Goal: Download file/media

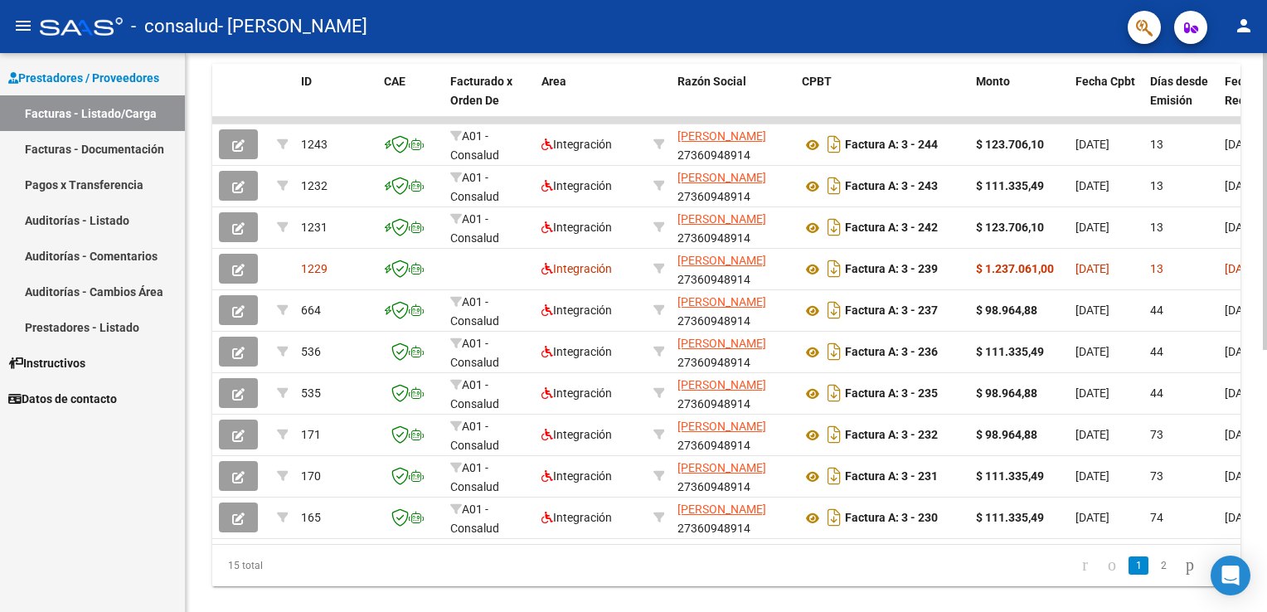
scroll to position [459, 0]
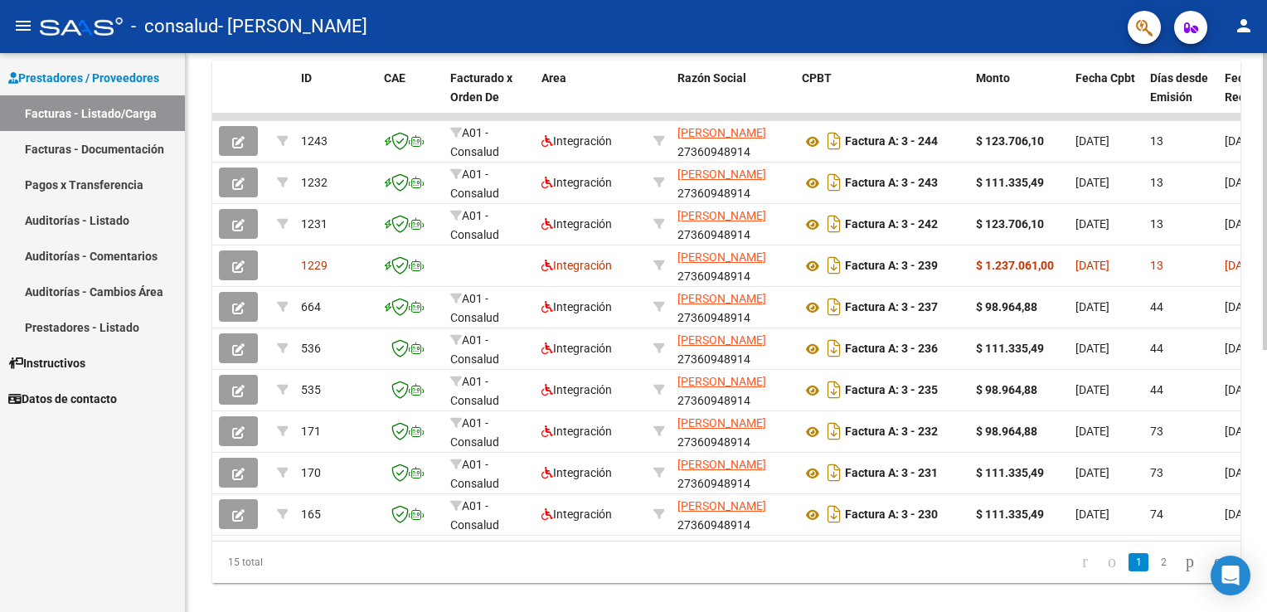
click at [1222, 454] on div "Video tutorial PRESTADORES -> Listado de CPBTs Emitidos por Prestadores / Prove…" at bounding box center [729, 115] width 1086 height 1042
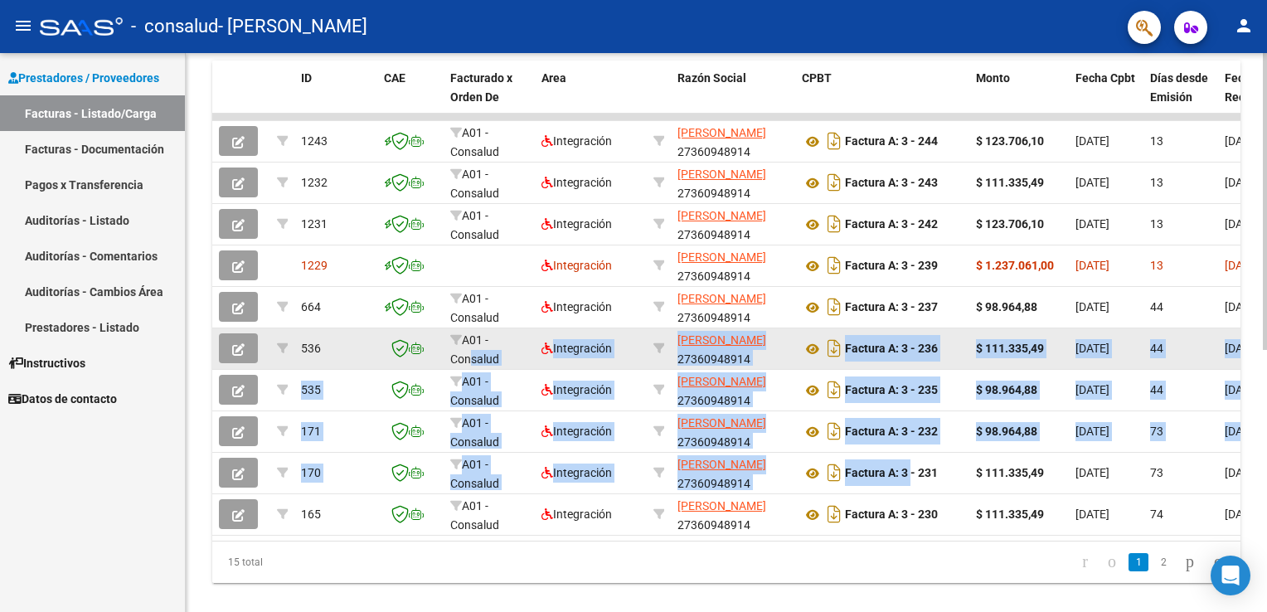
drag, startPoint x: 909, startPoint y: 464, endPoint x: 464, endPoint y: 352, distance: 458.4
click at [464, 352] on datatable-scroller "1243 A01 - Consalud Integración [PERSON_NAME] 27360948914 Factura A: 3 - 244 $ …" at bounding box center [726, 325] width 1028 height 422
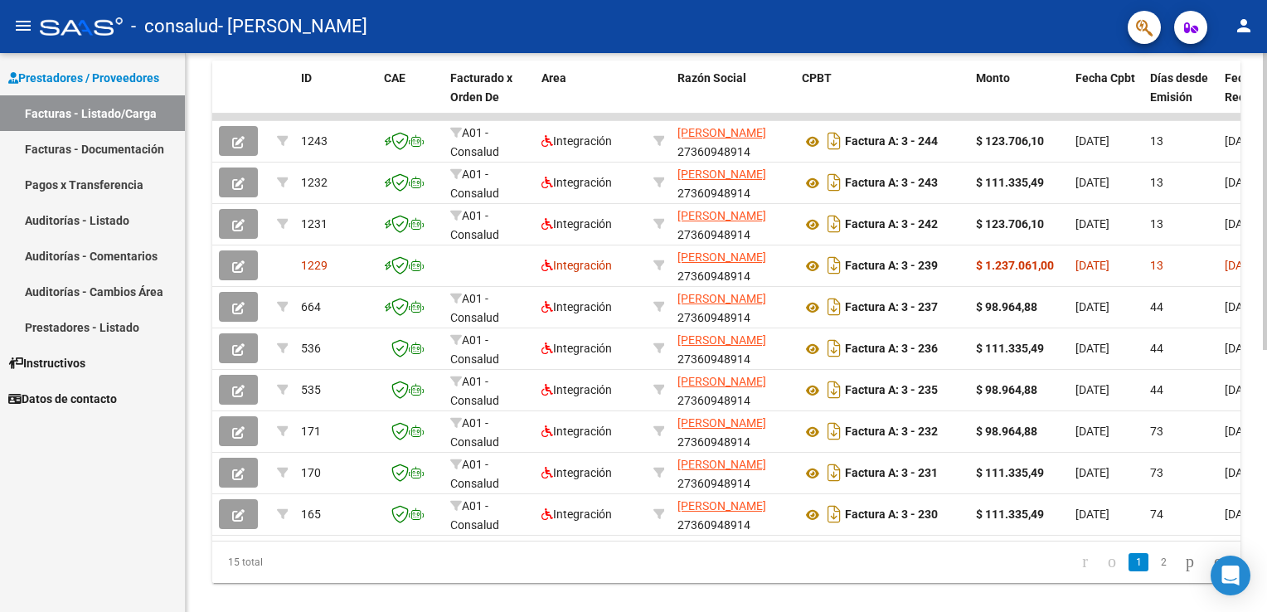
click at [191, 340] on div "Video tutorial PRESTADORES -> Listado de CPBTs Emitidos por Prestadores / Prove…" at bounding box center [726, 115] width 1081 height 1042
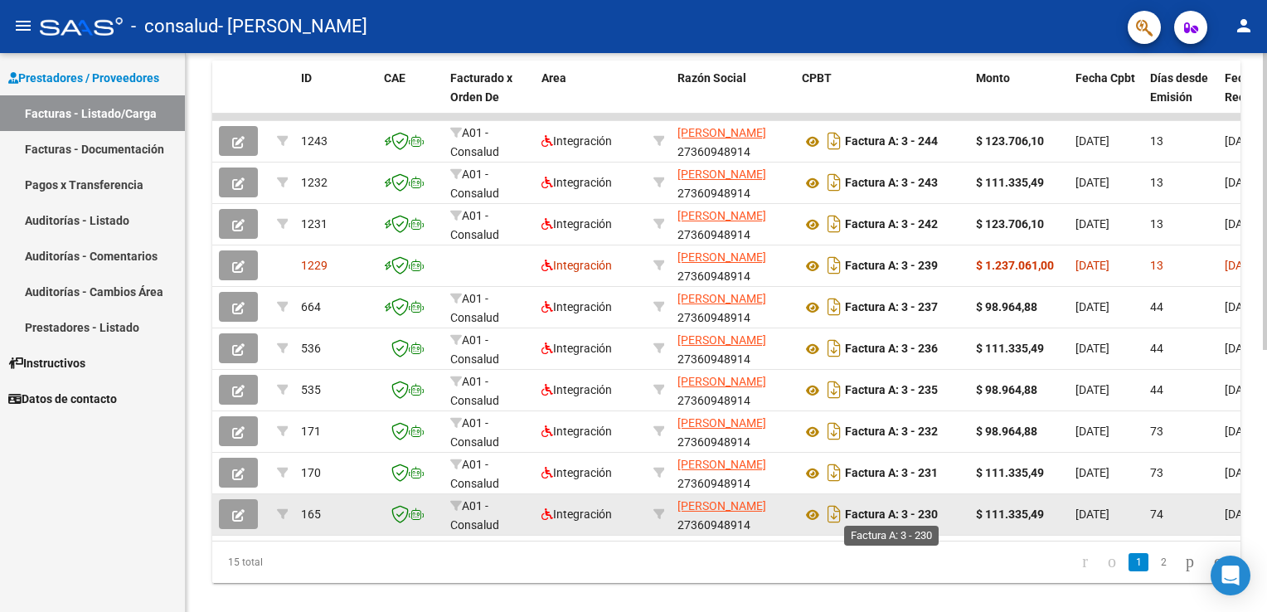
click at [869, 515] on strong "Factura A: 3 - 230" at bounding box center [891, 514] width 93 height 13
click at [813, 506] on icon at bounding box center [813, 515] width 22 height 20
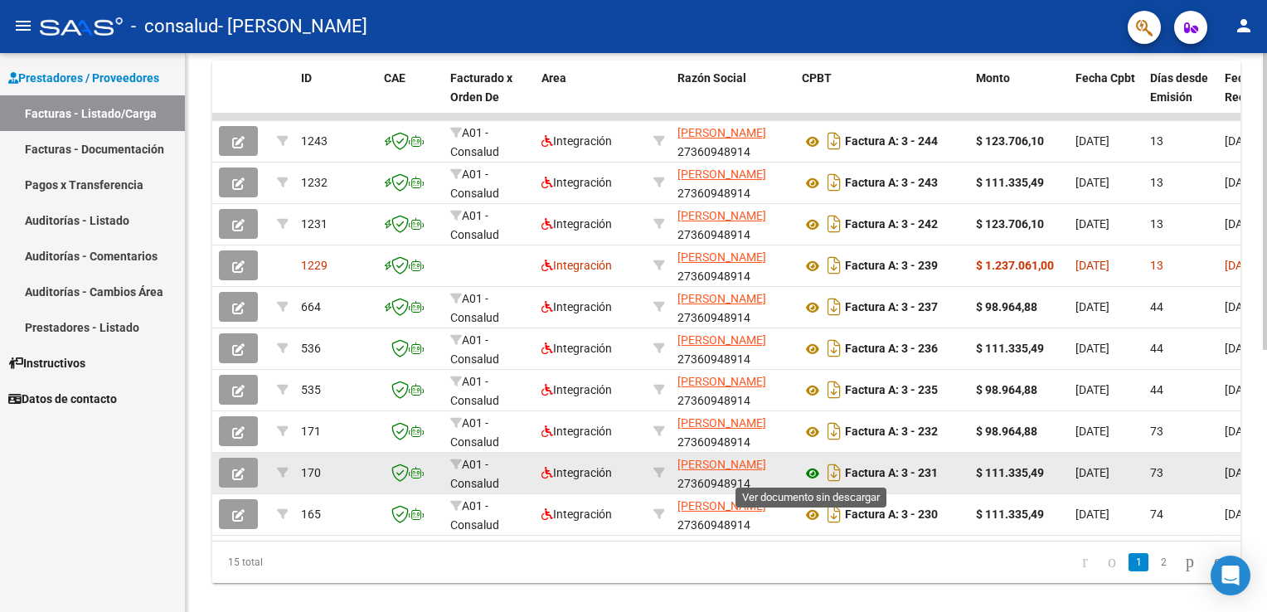
click at [806, 469] on icon at bounding box center [813, 474] width 22 height 20
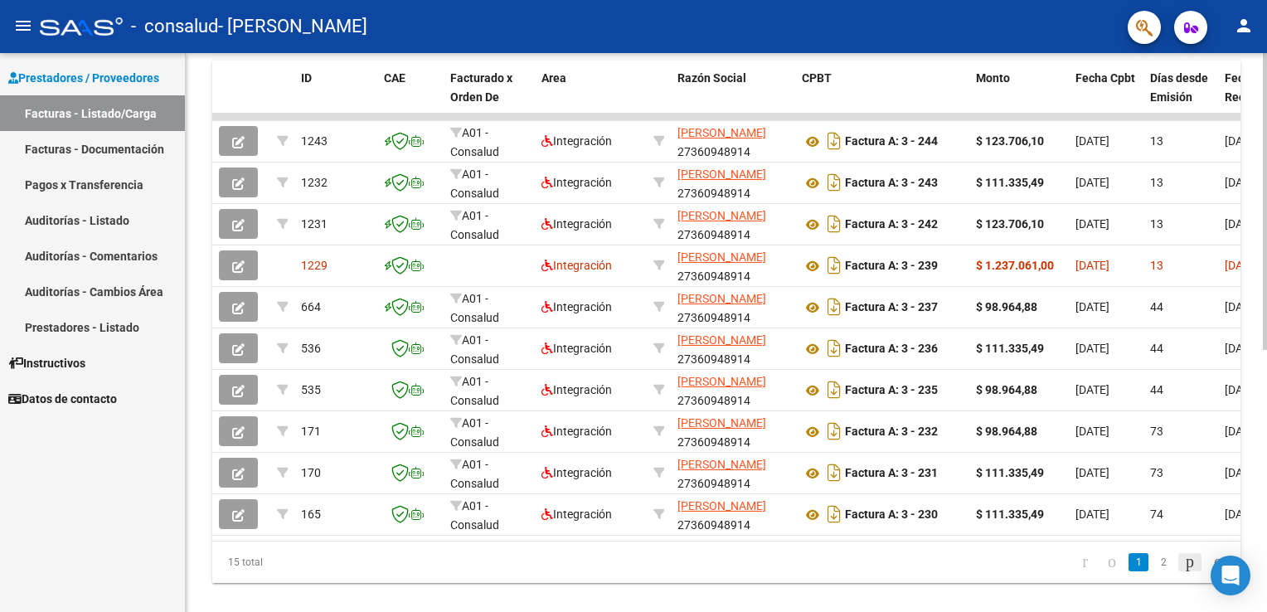
click at [1183, 571] on icon "go to next page" at bounding box center [1189, 562] width 13 height 20
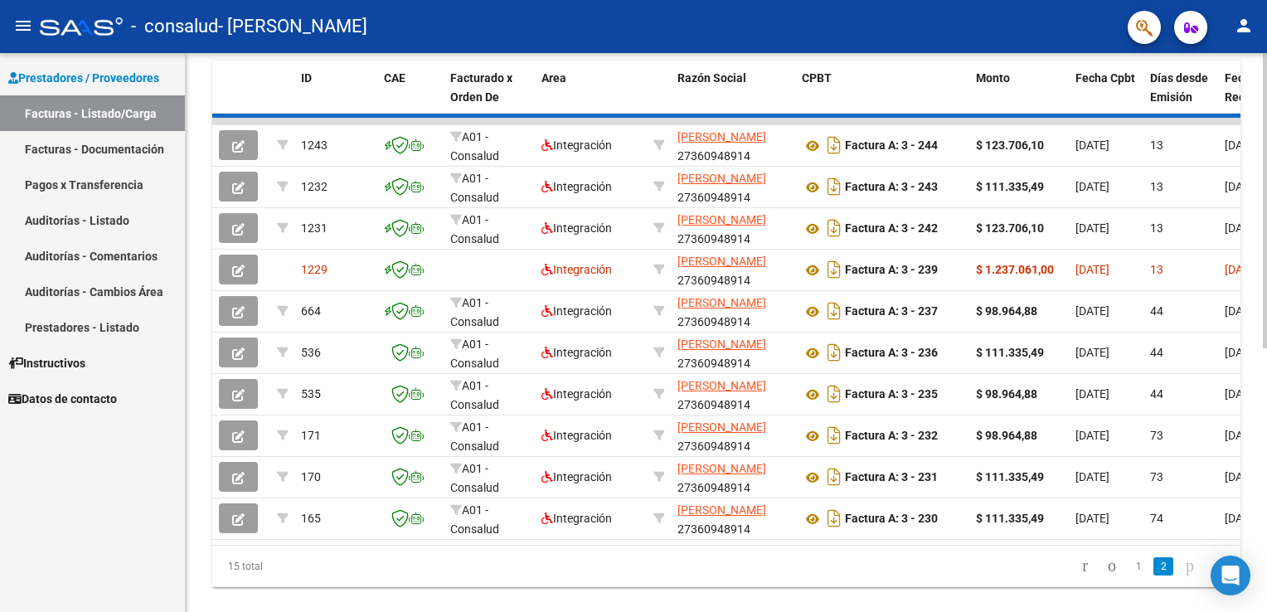
scroll to position [285, 0]
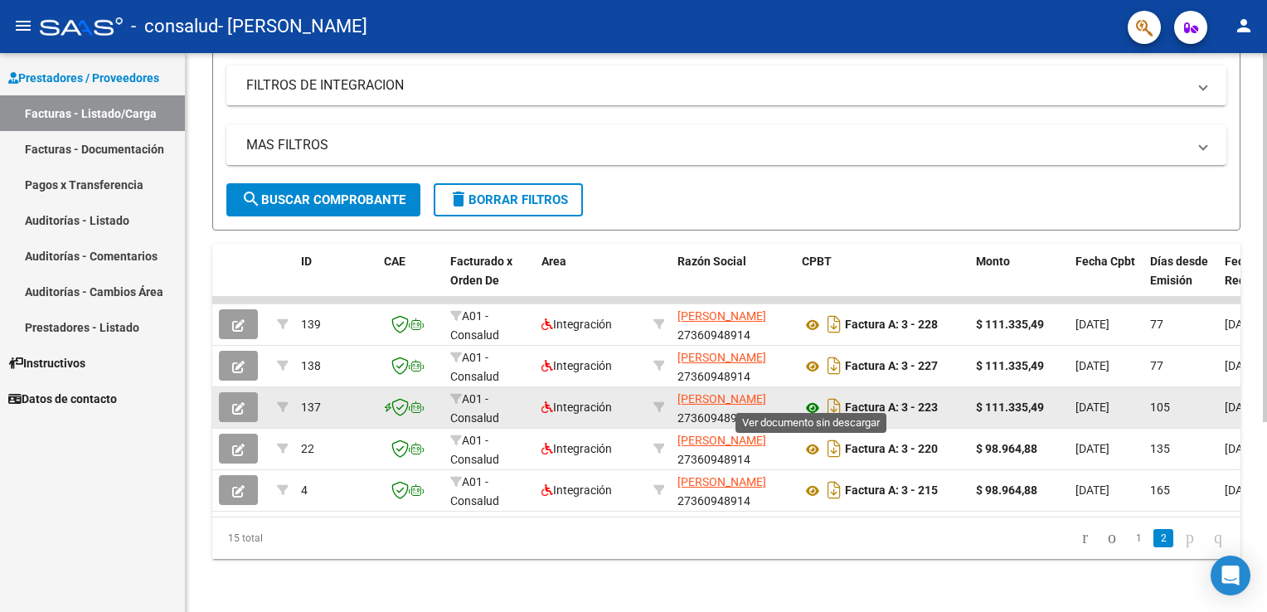
click at [813, 398] on icon at bounding box center [813, 408] width 22 height 20
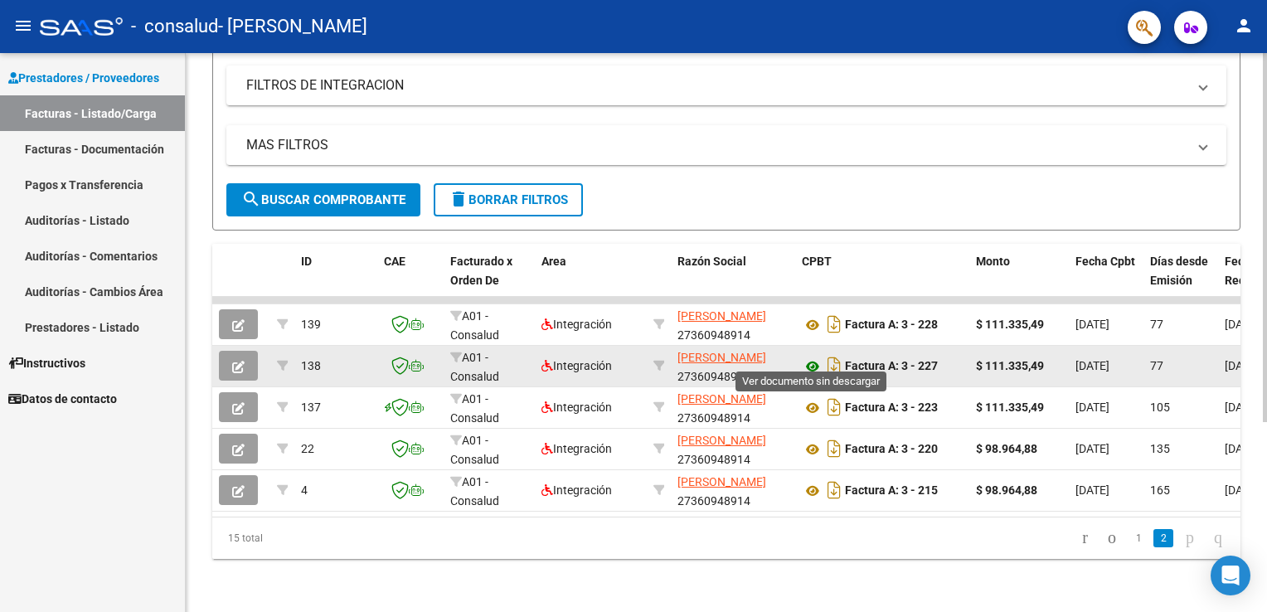
click at [816, 357] on icon at bounding box center [813, 367] width 22 height 20
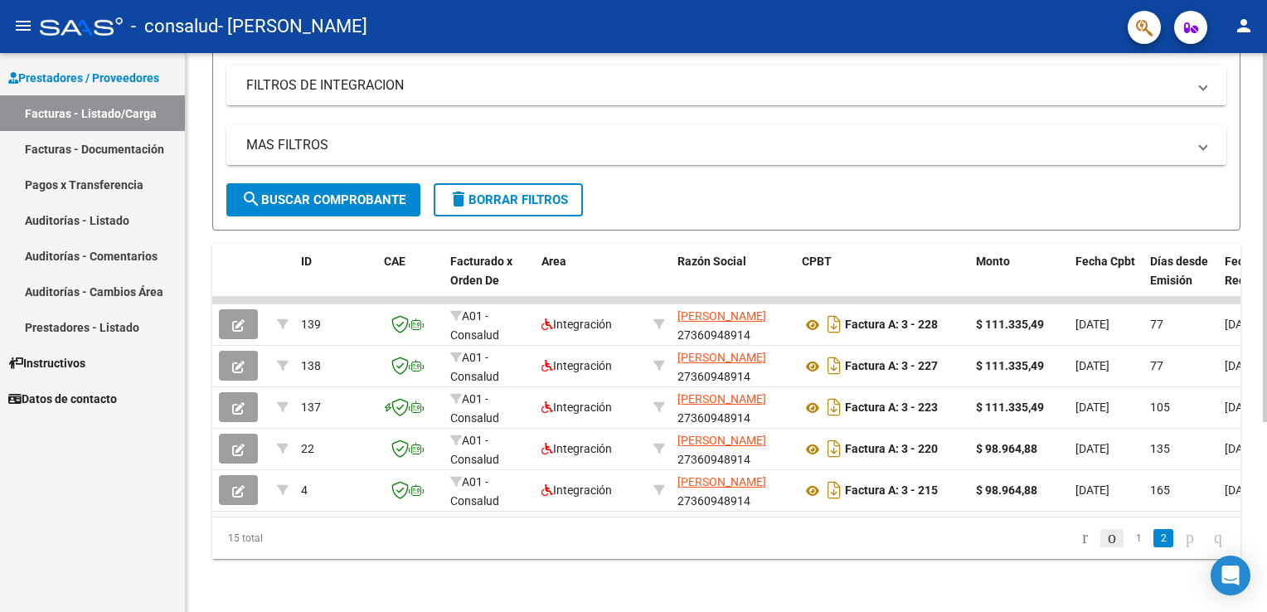
click at [1106, 539] on icon "go to previous page" at bounding box center [1112, 537] width 13 height 20
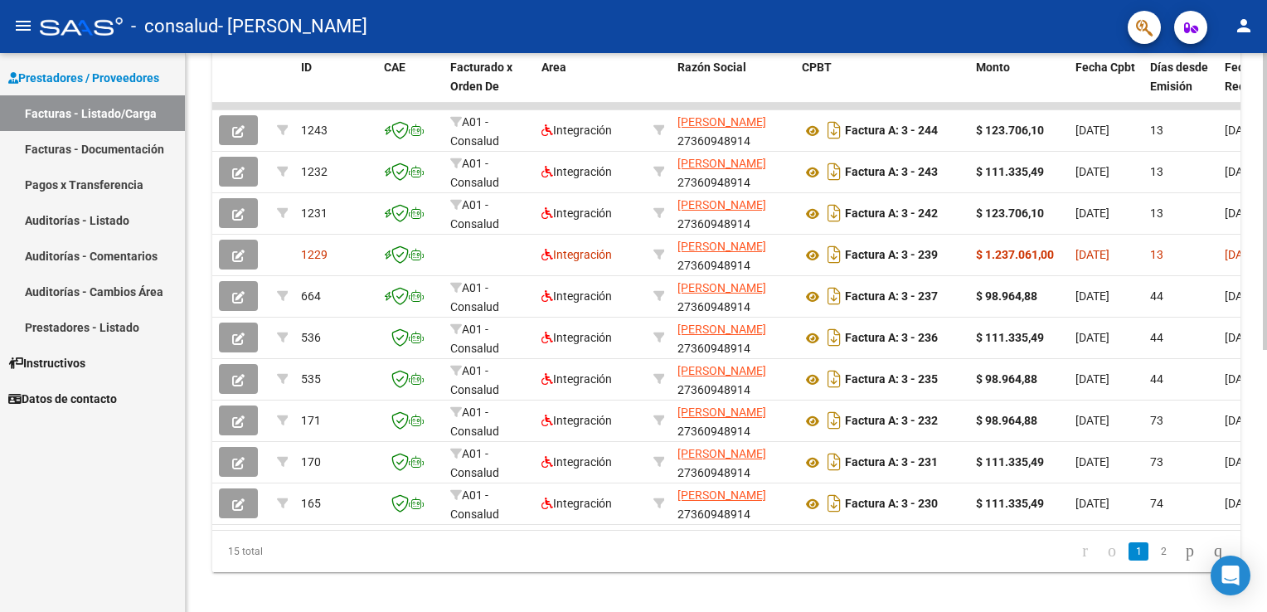
scroll to position [493, 0]
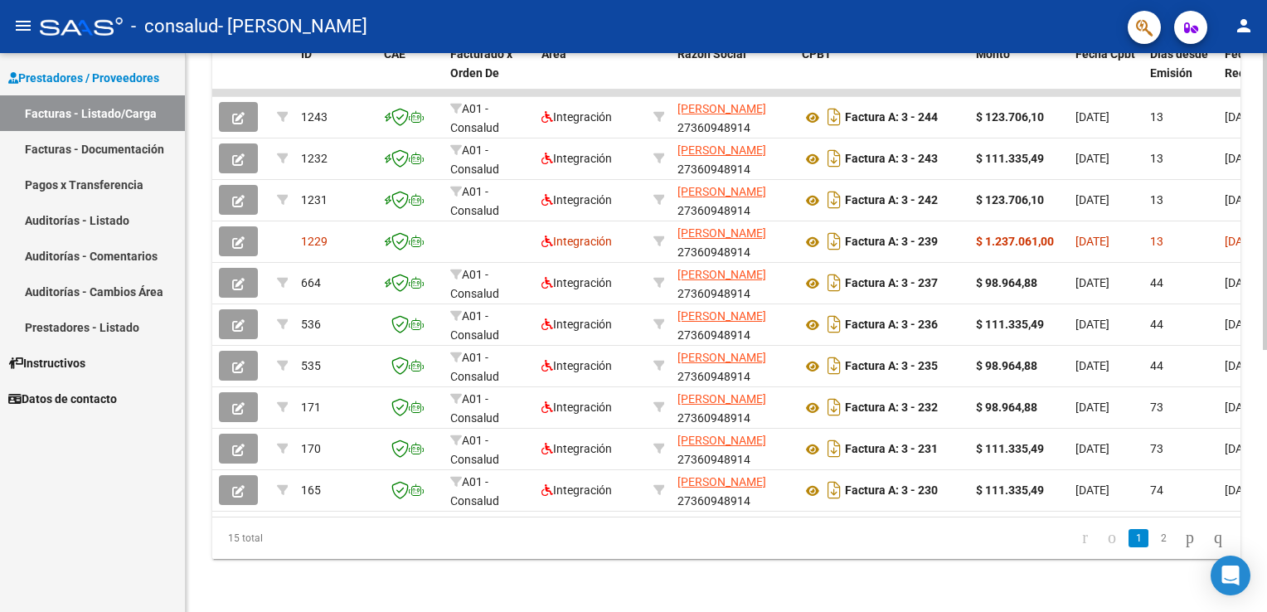
click at [1251, 430] on div "Video tutorial PRESTADORES -> Listado de CPBTs Emitidos por Prestadores / Prove…" at bounding box center [729, 91] width 1086 height 1042
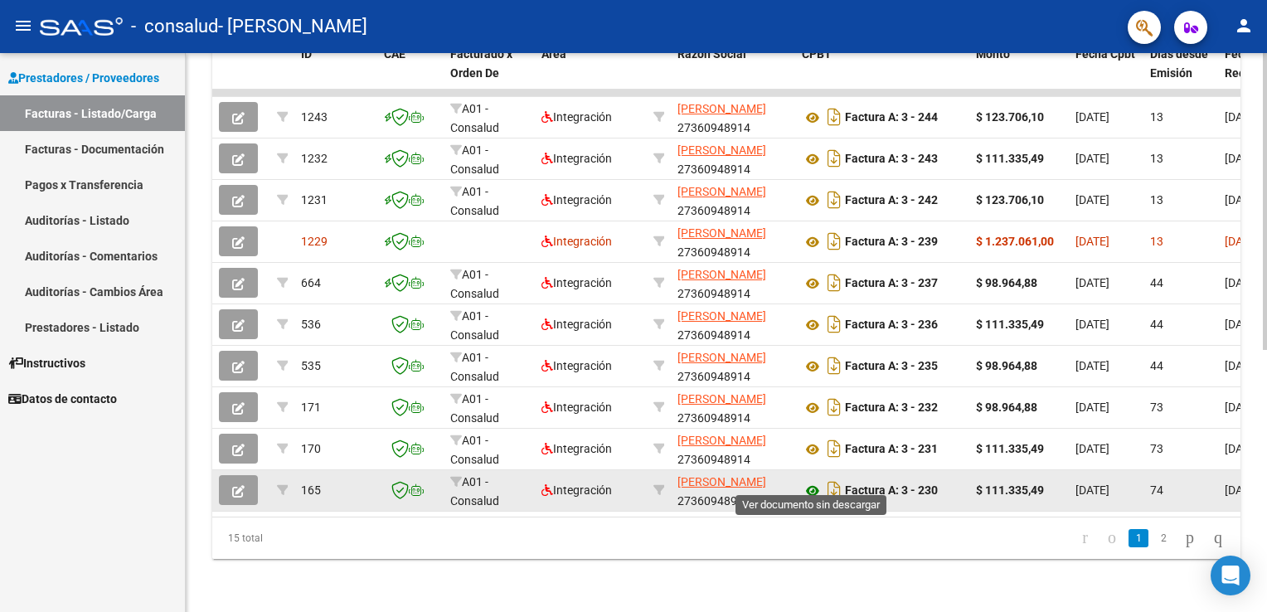
click at [814, 482] on icon at bounding box center [813, 491] width 22 height 20
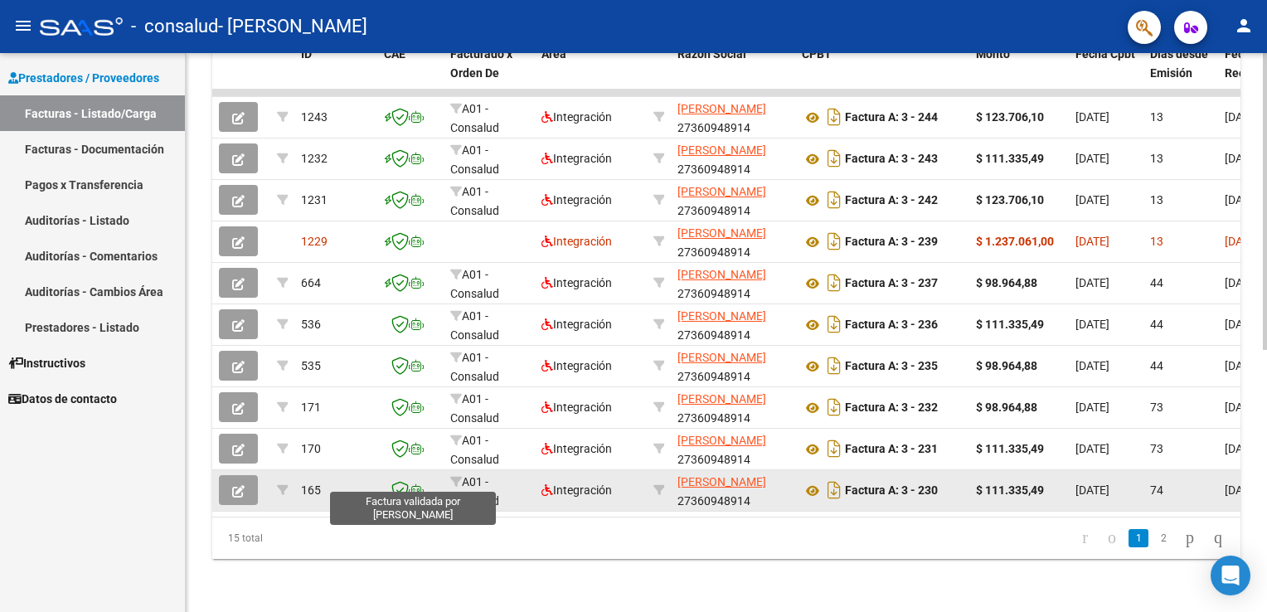
click at [406, 481] on icon at bounding box center [399, 490] width 17 height 18
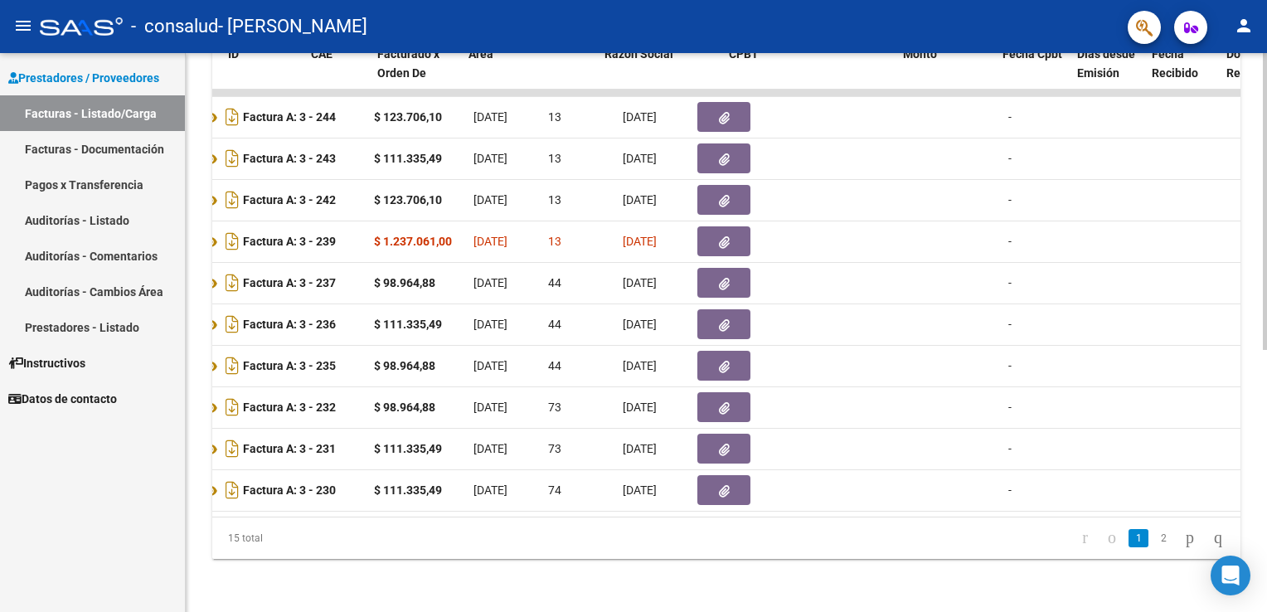
scroll to position [0, 0]
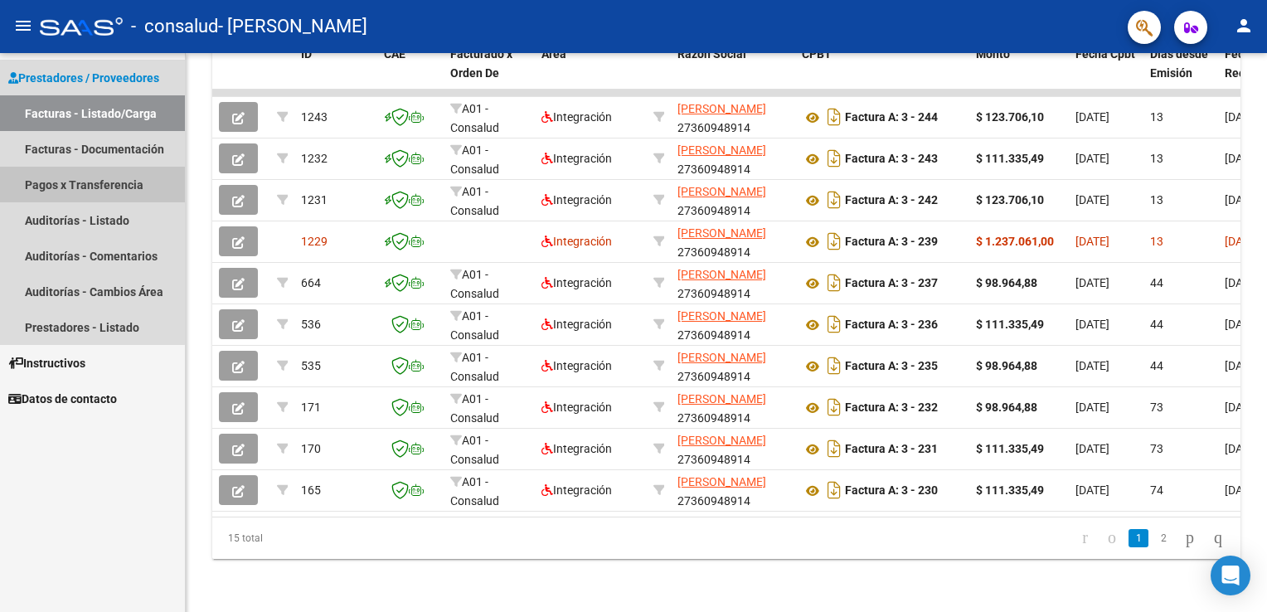
click at [63, 192] on link "Pagos x Transferencia" at bounding box center [92, 185] width 185 height 36
